Goal: Task Accomplishment & Management: Manage account settings

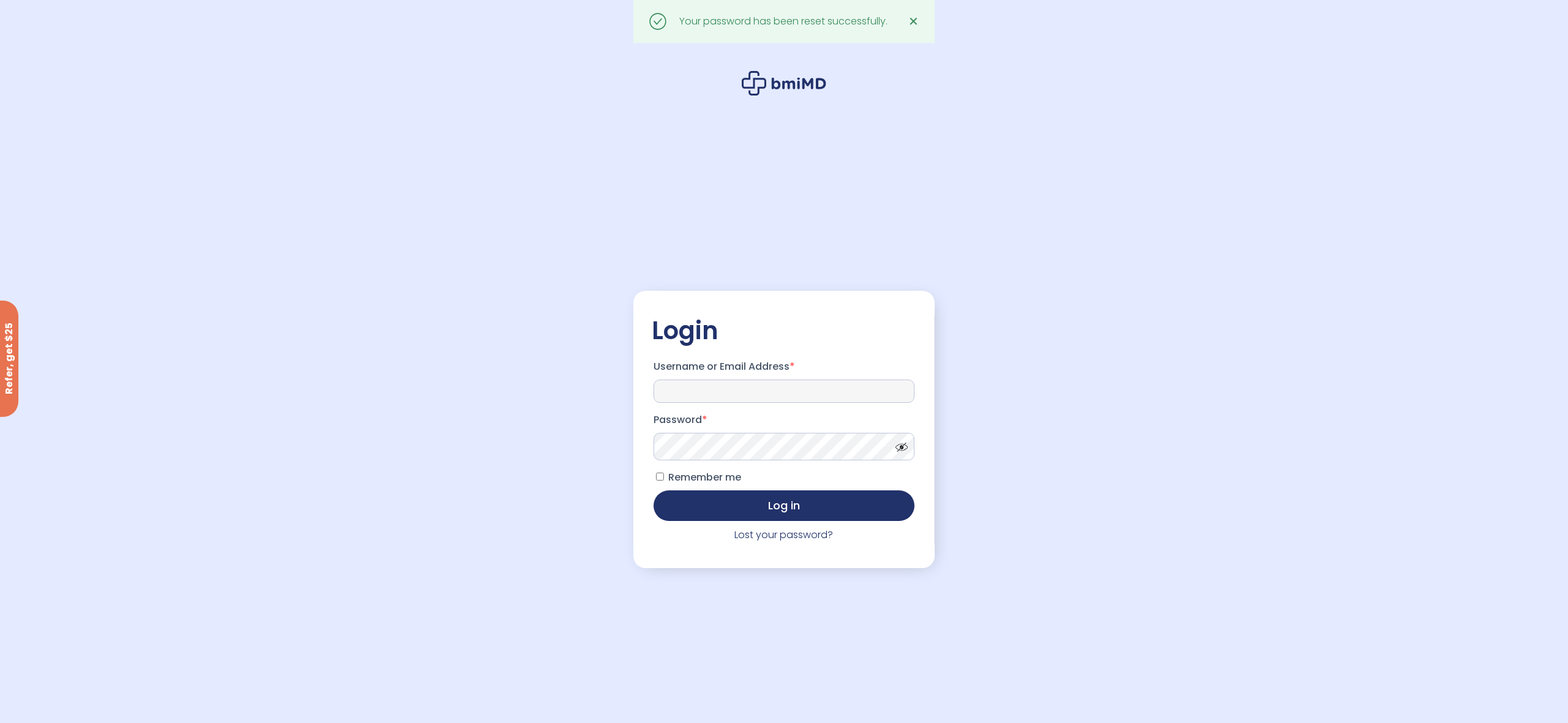
click at [733, 386] on input "Username or Email Address *" at bounding box center [784, 391] width 261 height 23
type input "**********"
click at [898, 445] on span at bounding box center [898, 444] width 19 height 9
click at [774, 511] on button "Log in" at bounding box center [784, 504] width 261 height 30
click at [915, 19] on span "✕" at bounding box center [913, 22] width 10 height 17
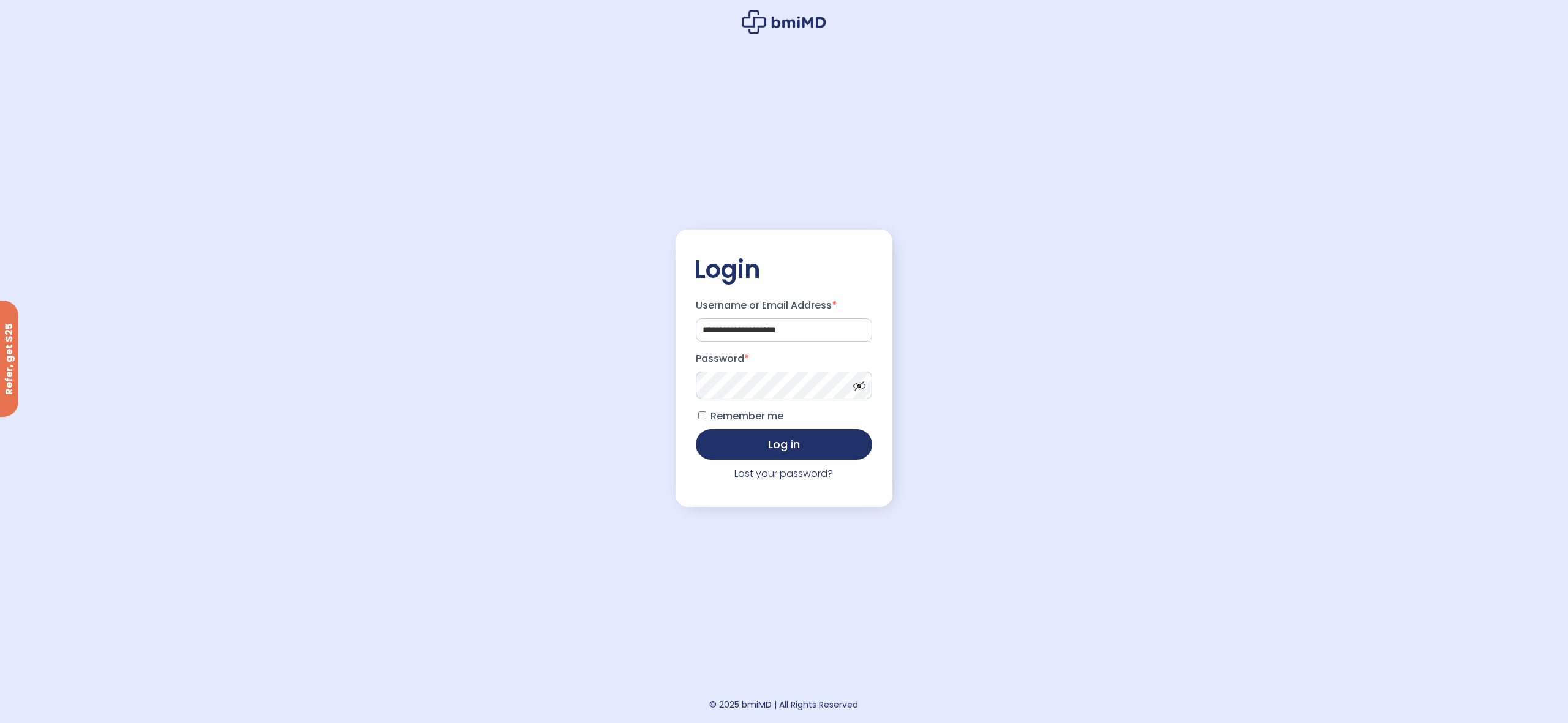
click at [856, 387] on span at bounding box center [856, 383] width 19 height 9
click at [761, 446] on button "Log in" at bounding box center [783, 442] width 177 height 30
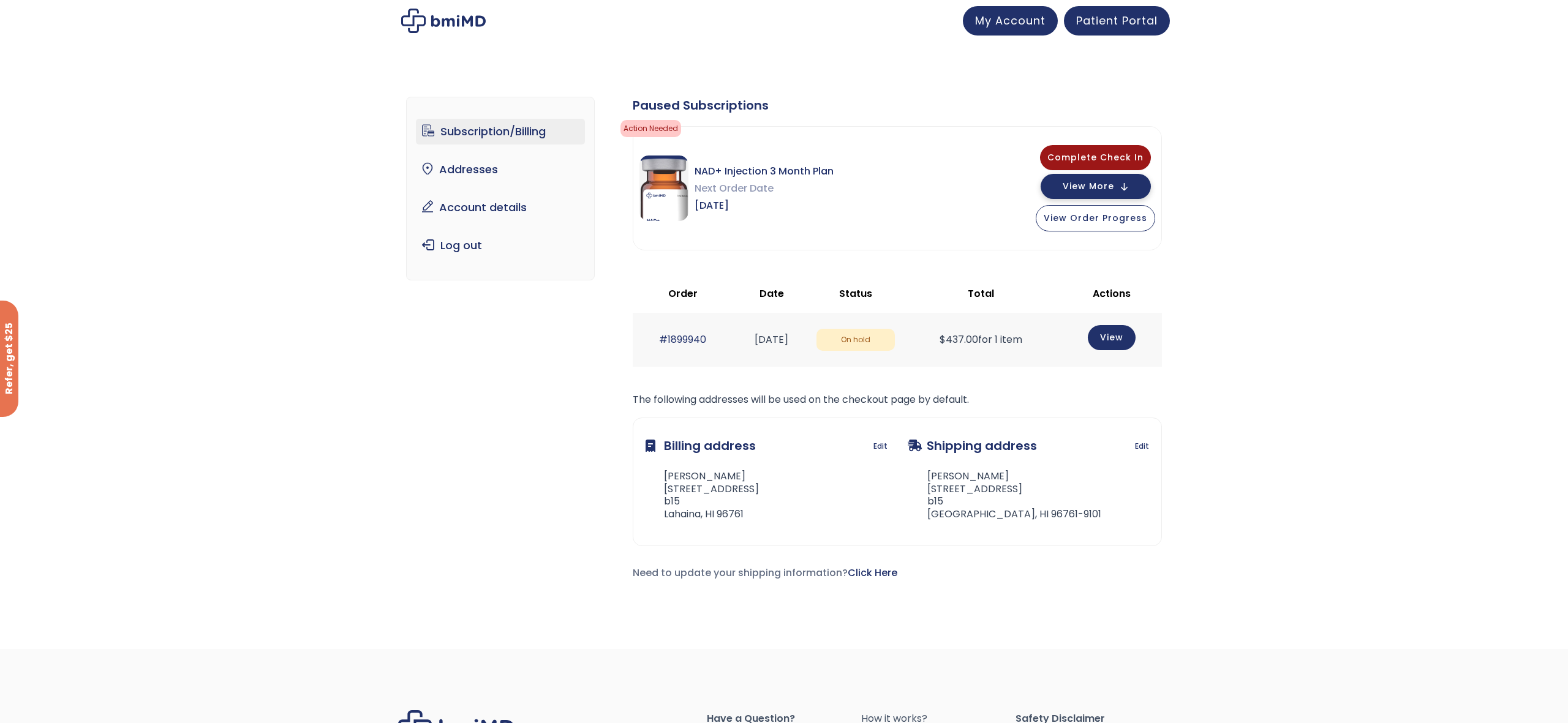
click at [1104, 187] on span "View More" at bounding box center [1088, 187] width 51 height 8
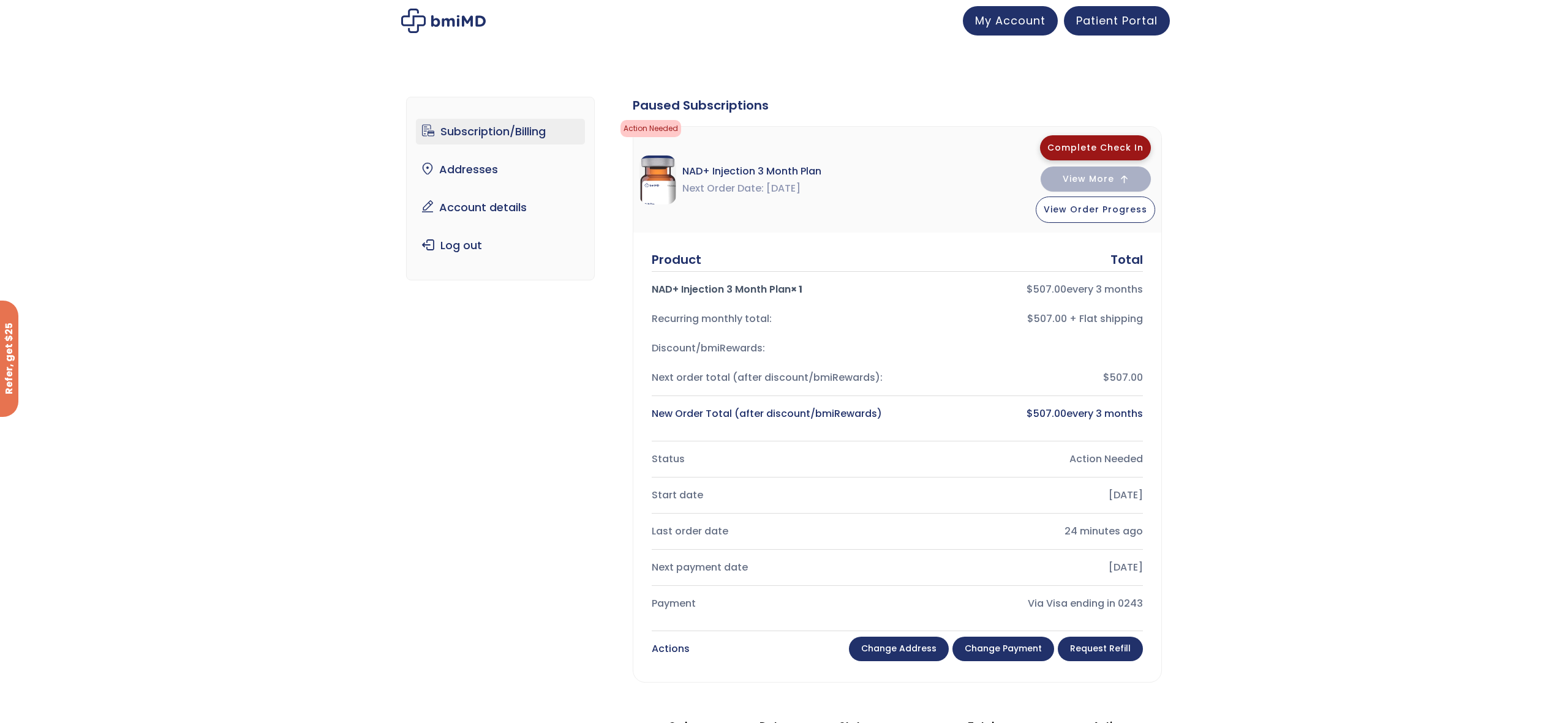
click at [1097, 150] on span "Complete Check In" at bounding box center [1095, 148] width 96 height 12
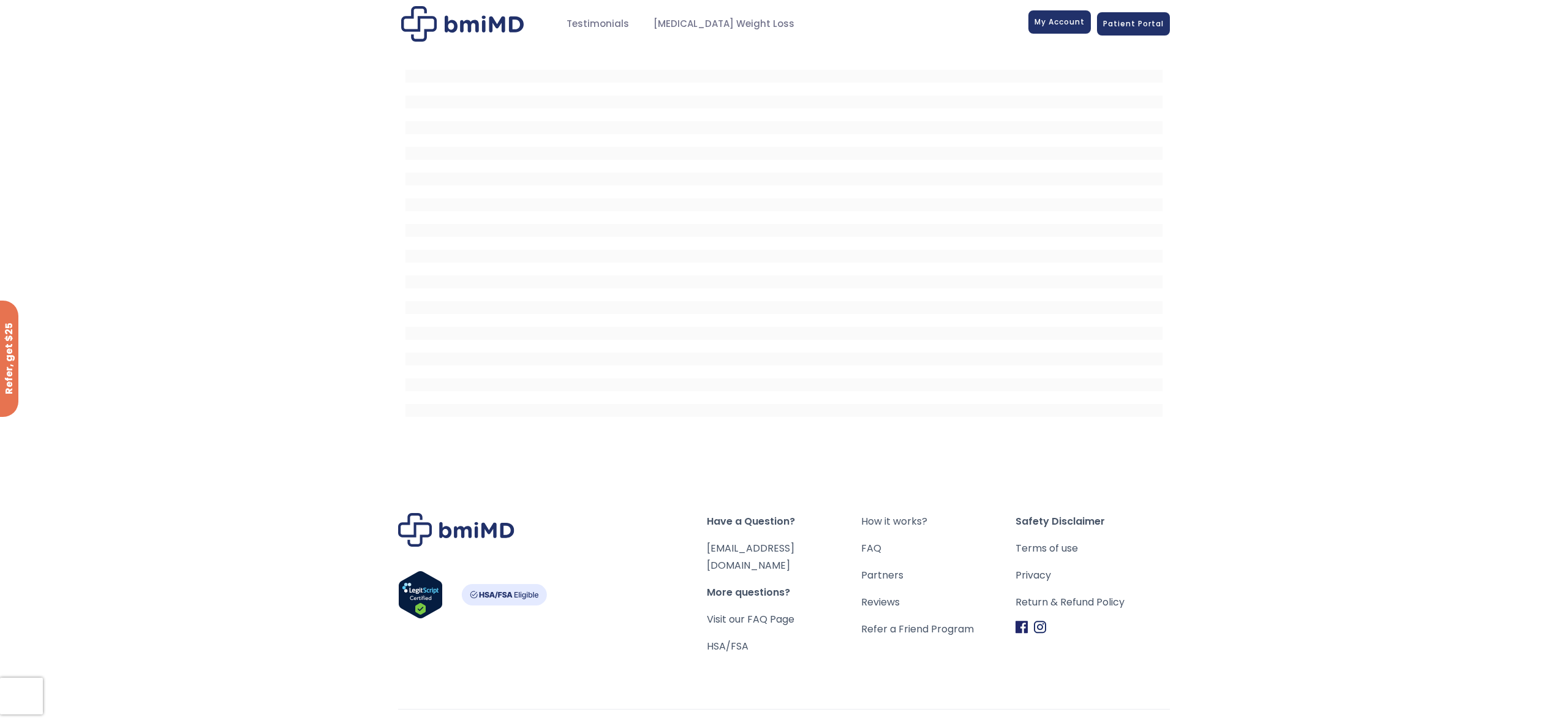
click at [1061, 16] on span "My Account" at bounding box center [1059, 21] width 51 height 10
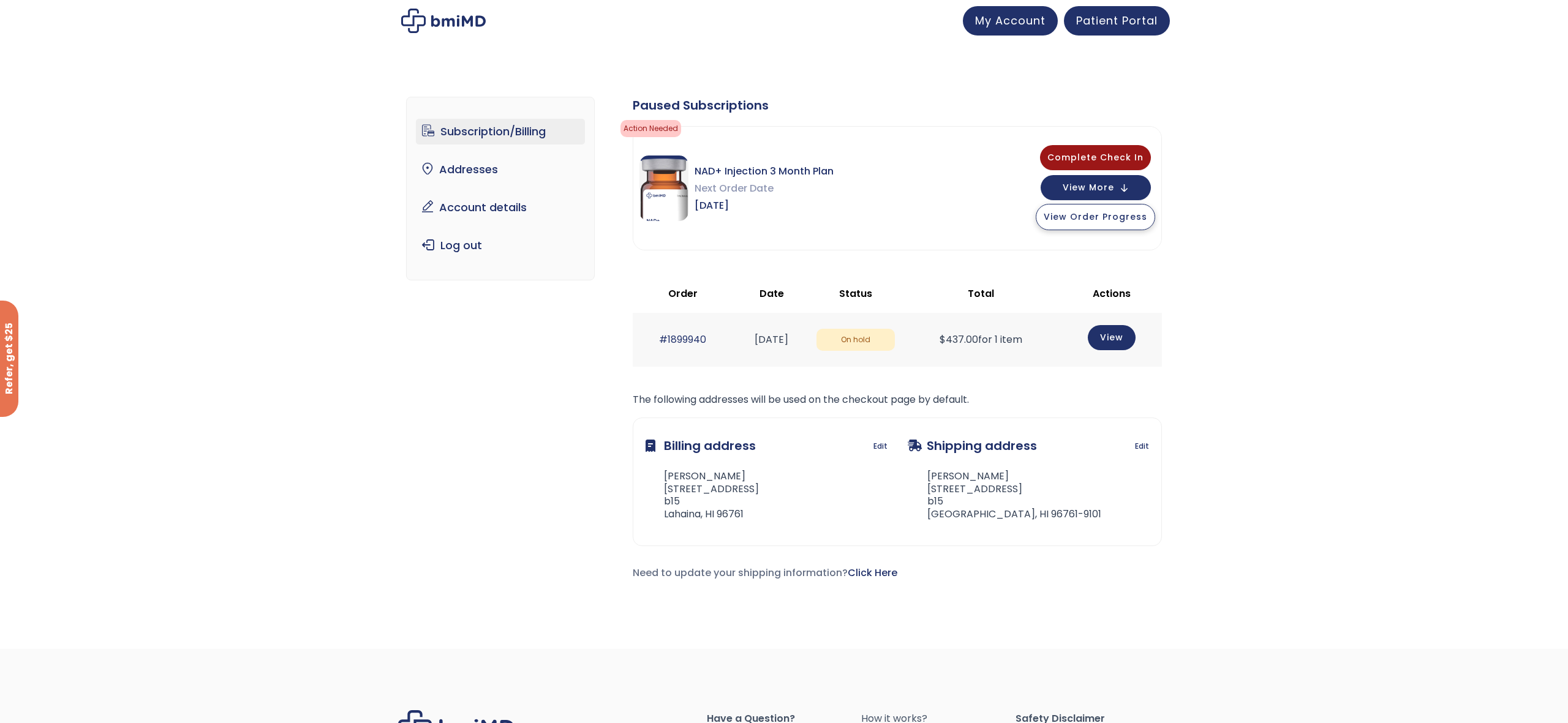
click at [1094, 212] on span "View Order Progress" at bounding box center [1095, 217] width 103 height 12
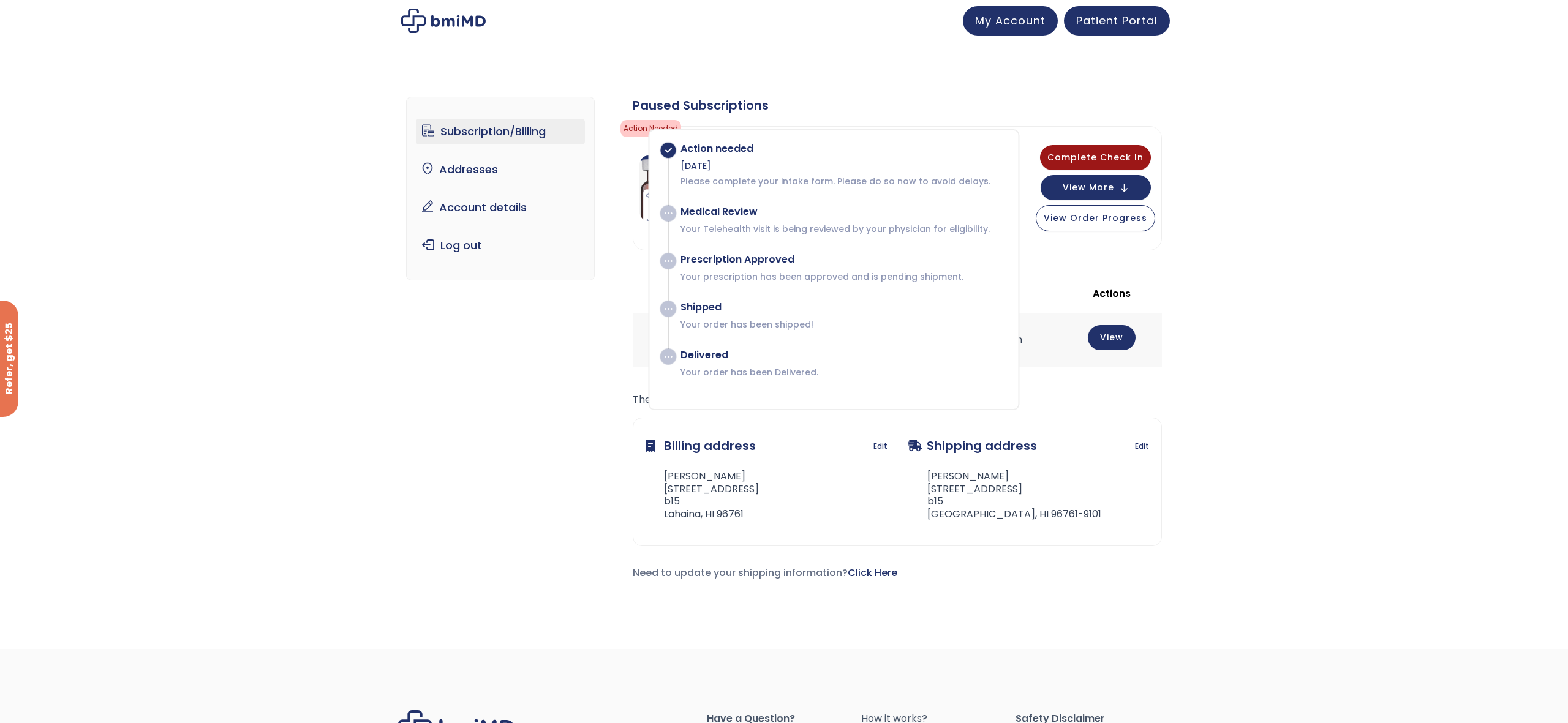
click at [908, 351] on div "Delivered" at bounding box center [843, 355] width 325 height 12
click at [425, 207] on link "Account details" at bounding box center [501, 207] width 170 height 26
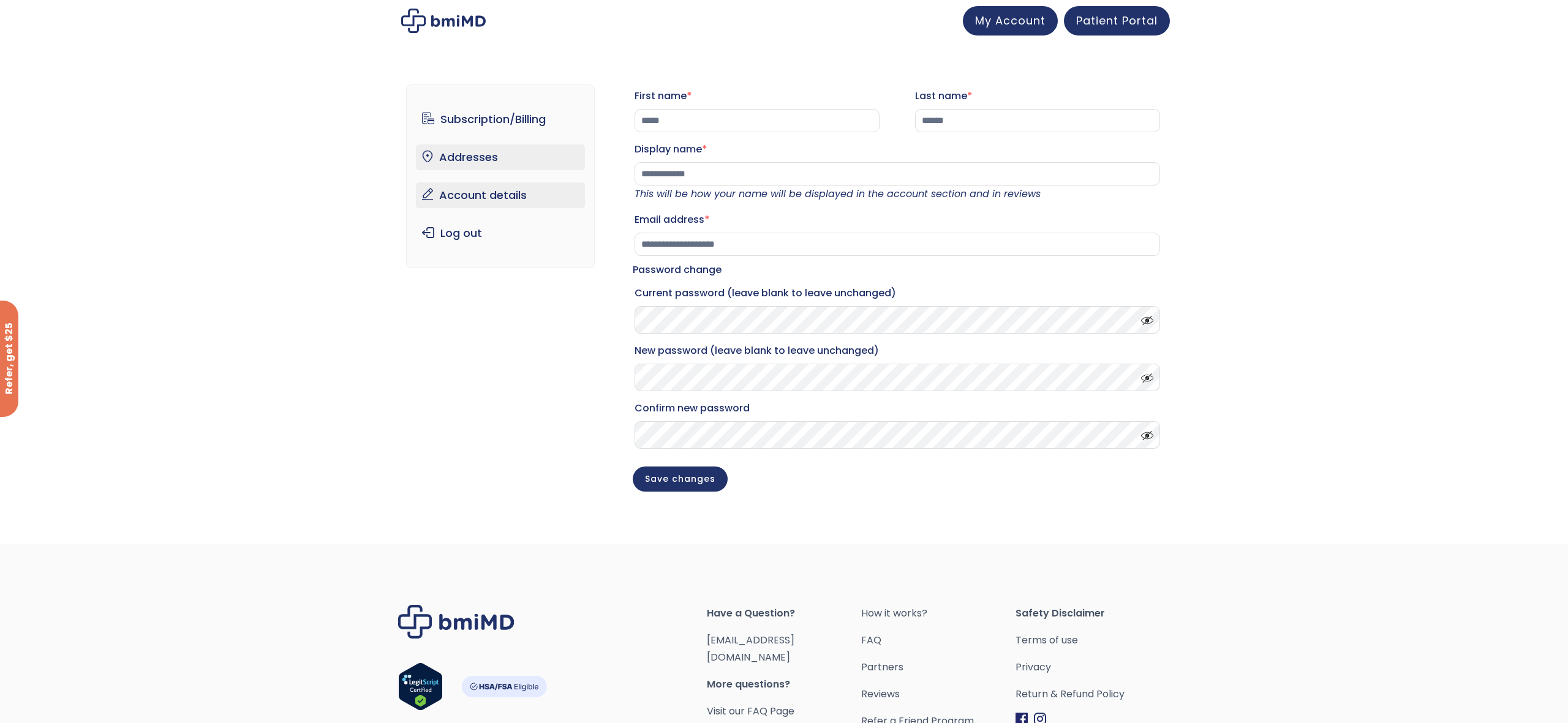
click at [456, 153] on link "Addresses" at bounding box center [501, 157] width 170 height 26
